Goal: Task Accomplishment & Management: Manage account settings

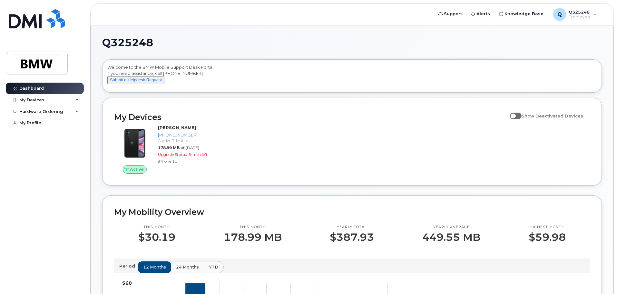
click at [520, 117] on label "Show Deactivated Devices" at bounding box center [546, 116] width 73 height 12
click at [515, 115] on input "Show Deactivated Devices" at bounding box center [512, 112] width 5 height 5
click at [522, 119] on span at bounding box center [516, 116] width 12 height 6
click at [515, 115] on input "Show Deactivated Devices" at bounding box center [512, 112] width 5 height 5
checkbox input "false"
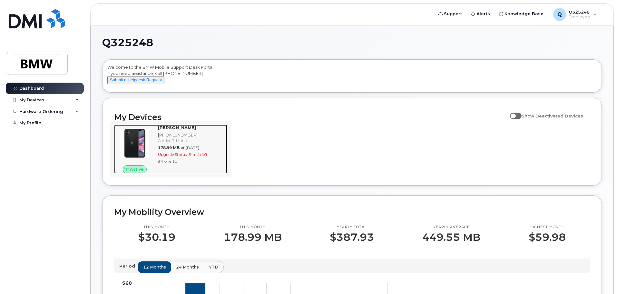
click at [201, 138] on div "[PHONE_NUMBER]" at bounding box center [191, 135] width 67 height 6
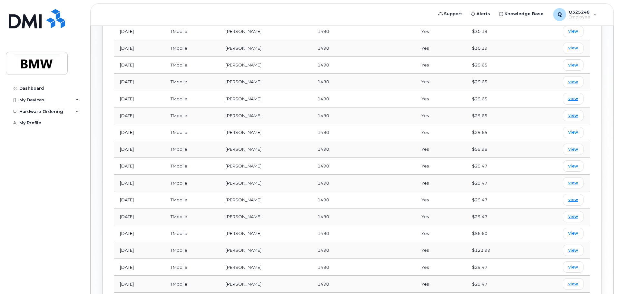
scroll to position [355, 0]
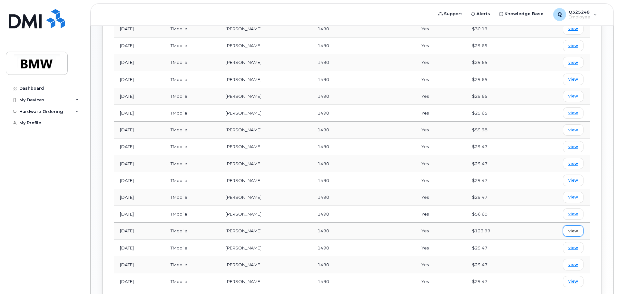
click at [570, 230] on span "view" at bounding box center [573, 231] width 10 height 6
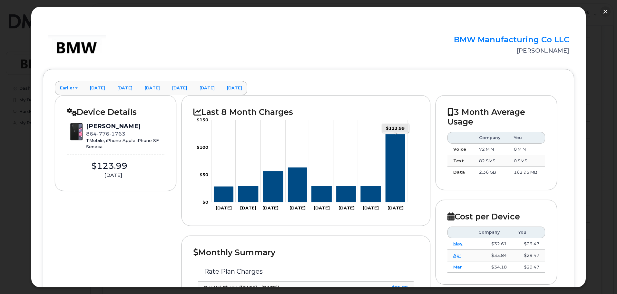
click at [396, 168] on icon "Series" at bounding box center [395, 168] width 19 height 68
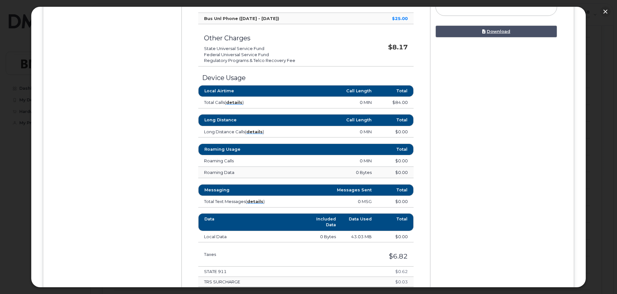
scroll to position [229, 0]
